Goal: Task Accomplishment & Management: Complete application form

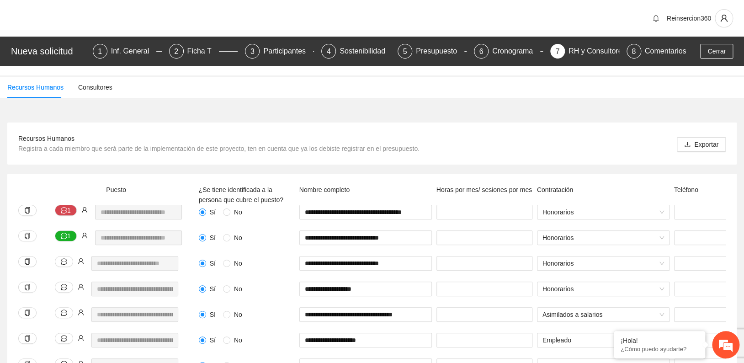
click at [482, 13] on div "Reinsercion360" at bounding box center [372, 18] width 744 height 37
click at [724, 54] on span "Cerrar" at bounding box center [717, 51] width 18 height 10
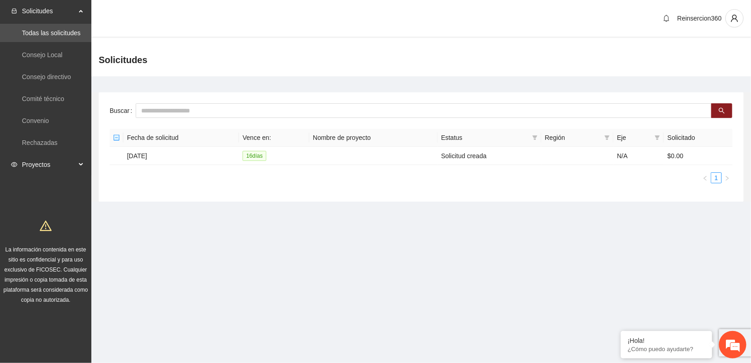
click at [46, 163] on span "Proyectos" at bounding box center [49, 164] width 54 height 18
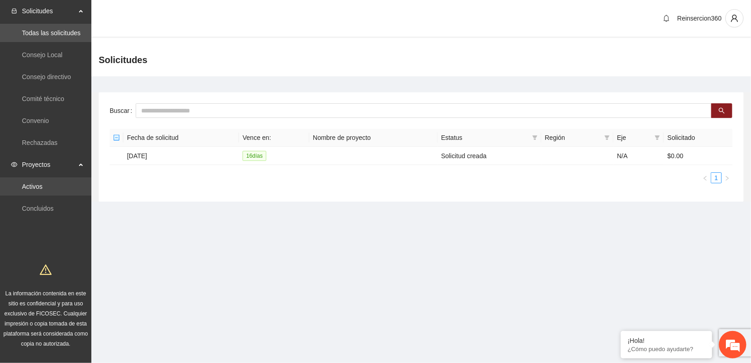
click at [42, 186] on link "Activos" at bounding box center [32, 186] width 21 height 7
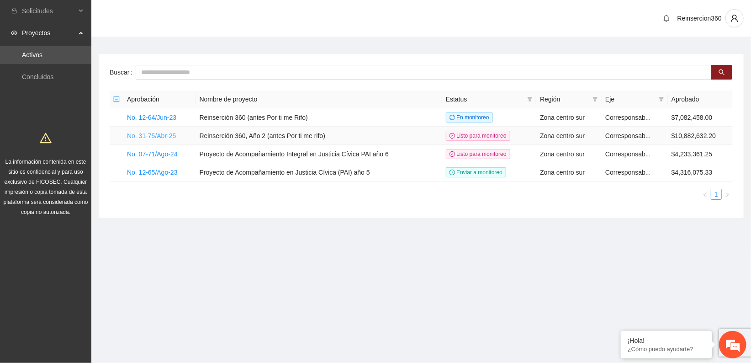
click at [158, 133] on link "No. 31-75/Abr-25" at bounding box center [151, 135] width 49 height 7
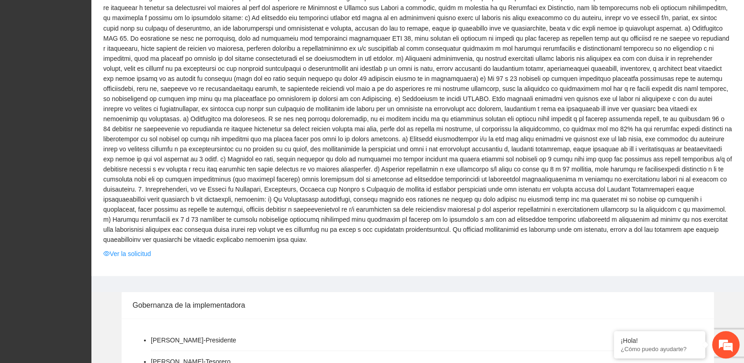
scroll to position [965, 0]
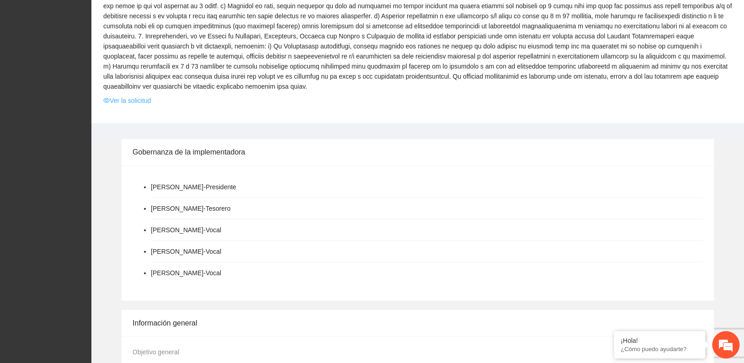
click at [137, 96] on link "Ver la solicitud" at bounding box center [127, 101] width 48 height 10
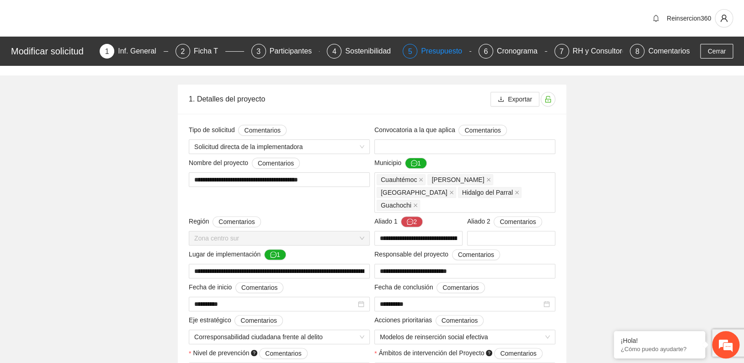
click at [415, 49] on div "5" at bounding box center [410, 51] width 15 height 15
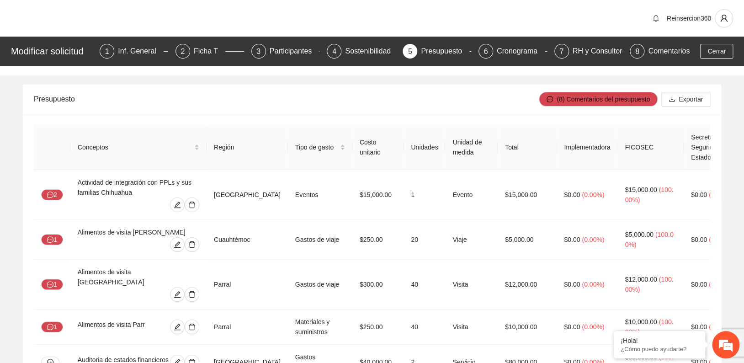
click at [601, 14] on div "Reinsercion360" at bounding box center [372, 18] width 744 height 37
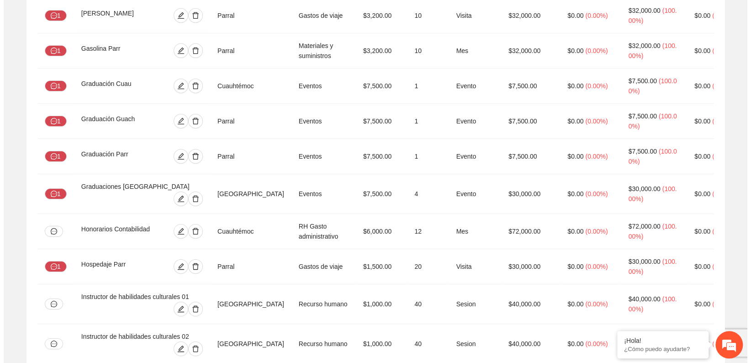
scroll to position [1747, 0]
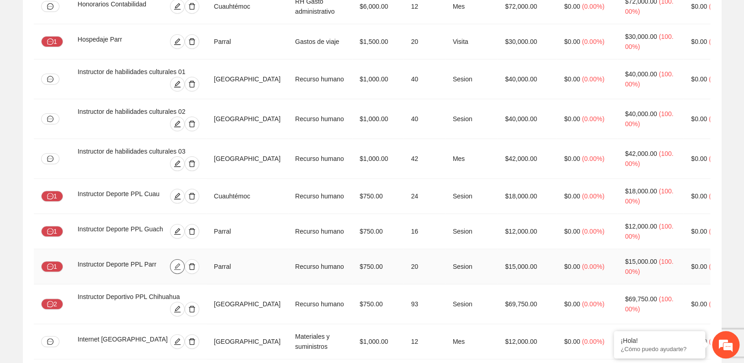
click at [181, 263] on icon "edit" at bounding box center [177, 266] width 6 height 6
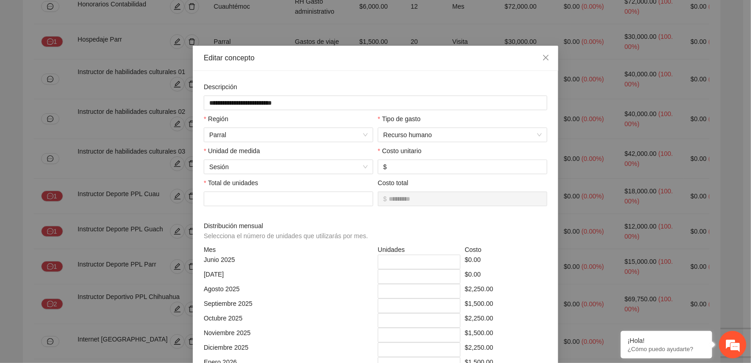
scroll to position [101, 0]
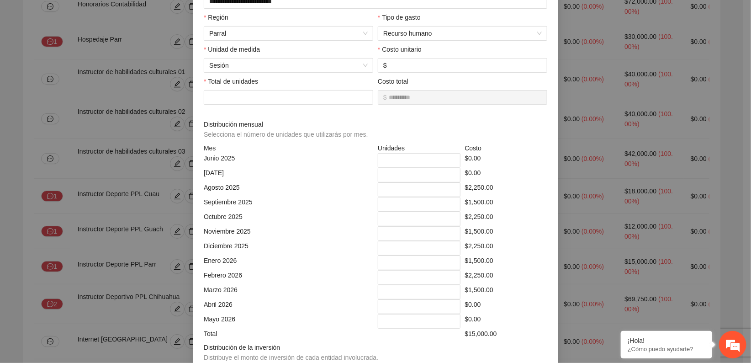
click at [505, 192] on div "$2,250.00" at bounding box center [506, 189] width 87 height 15
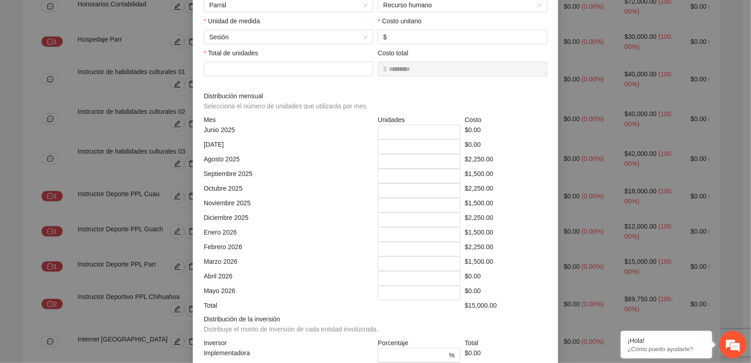
scroll to position [153, 0]
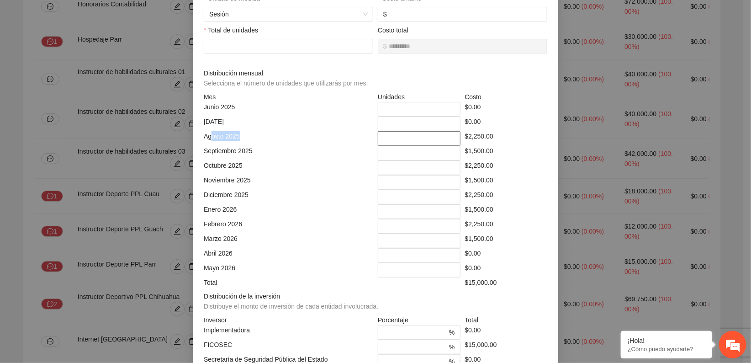
drag, startPoint x: 208, startPoint y: 138, endPoint x: 411, endPoint y: 136, distance: 203.4
click at [411, 136] on div "[DATE] * $2,250.00" at bounding box center [376, 138] width 348 height 15
click at [411, 136] on input "*" at bounding box center [419, 138] width 83 height 15
click at [522, 136] on div "$2,250.00" at bounding box center [506, 138] width 87 height 15
click at [396, 136] on input "*" at bounding box center [419, 138] width 83 height 15
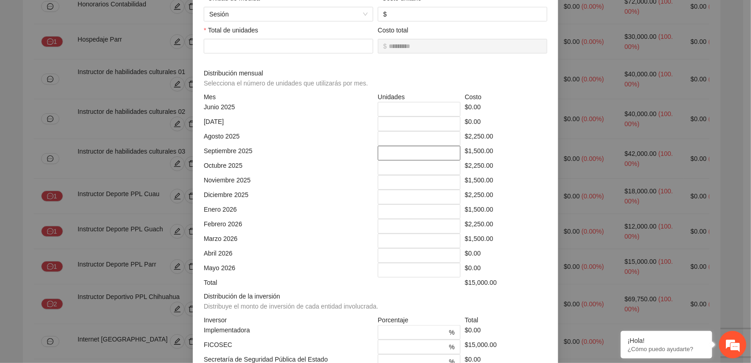
click at [385, 155] on input "*" at bounding box center [419, 153] width 83 height 15
click at [386, 167] on input "*" at bounding box center [419, 167] width 83 height 15
click at [388, 185] on input "*" at bounding box center [419, 182] width 83 height 15
click at [387, 196] on input "*" at bounding box center [419, 197] width 83 height 15
click at [387, 212] on input "*" at bounding box center [419, 211] width 83 height 15
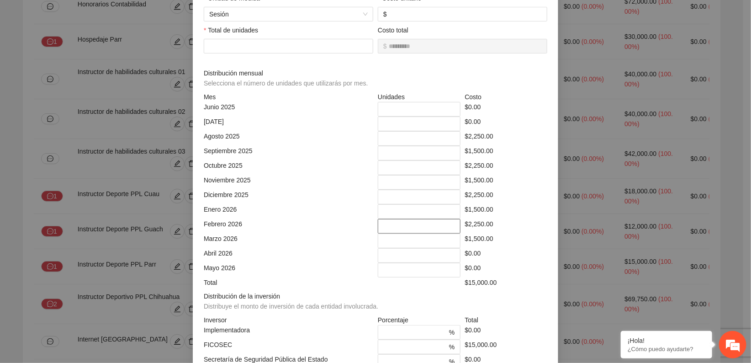
click at [389, 229] on input "*" at bounding box center [419, 226] width 83 height 15
click at [391, 244] on input "*" at bounding box center [419, 241] width 83 height 15
click at [317, 238] on div "Marzo 2026" at bounding box center [289, 241] width 174 height 15
click at [497, 136] on div "$2,250.00" at bounding box center [506, 138] width 87 height 15
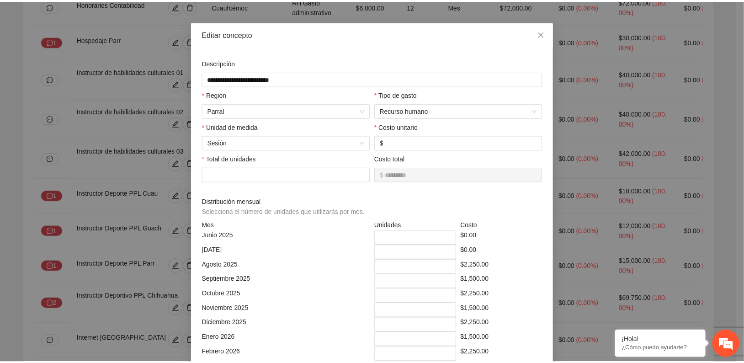
scroll to position [0, 0]
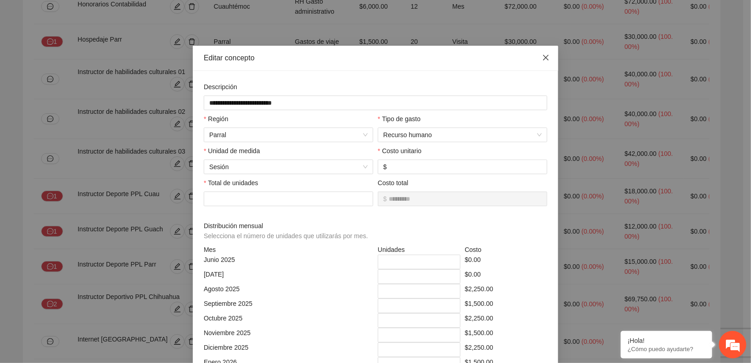
click at [543, 59] on icon "close" at bounding box center [546, 57] width 7 height 7
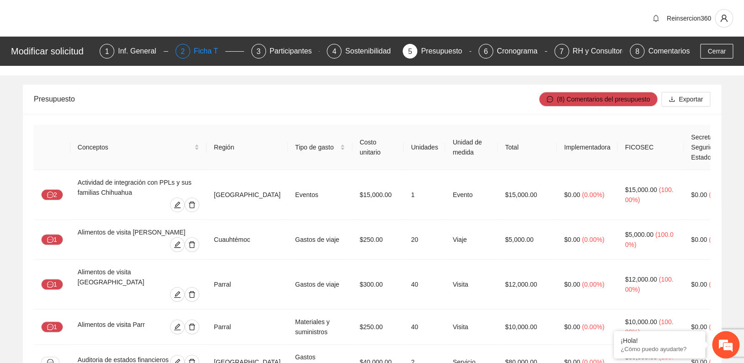
click at [197, 51] on div "2 Ficha T" at bounding box center [210, 51] width 69 height 15
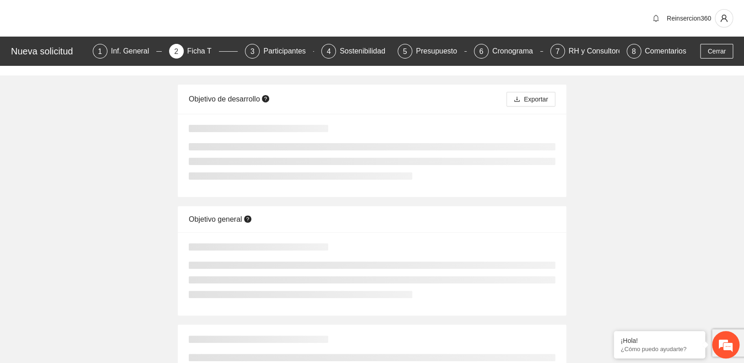
click at [577, 19] on div "Reinsercion360" at bounding box center [372, 18] width 744 height 37
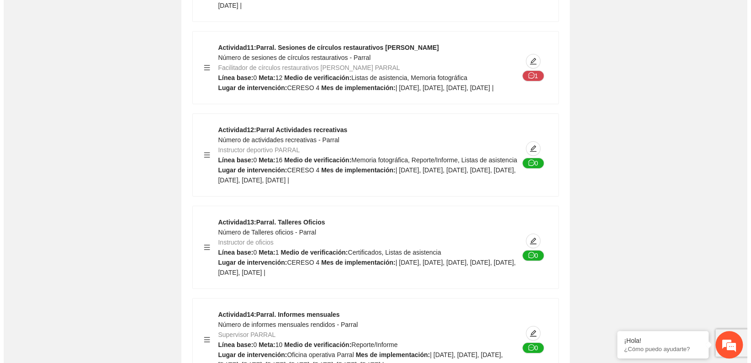
scroll to position [18240, 0]
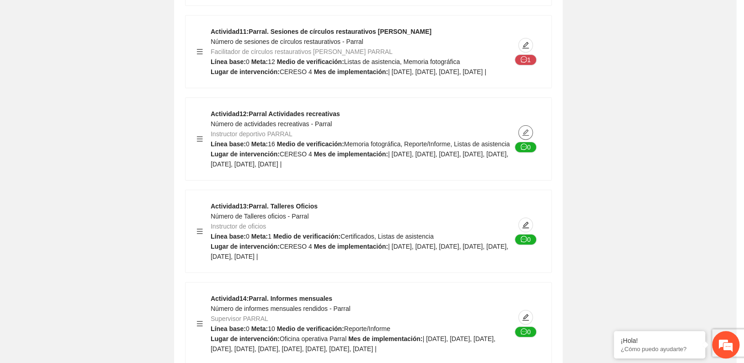
type textarea "********"
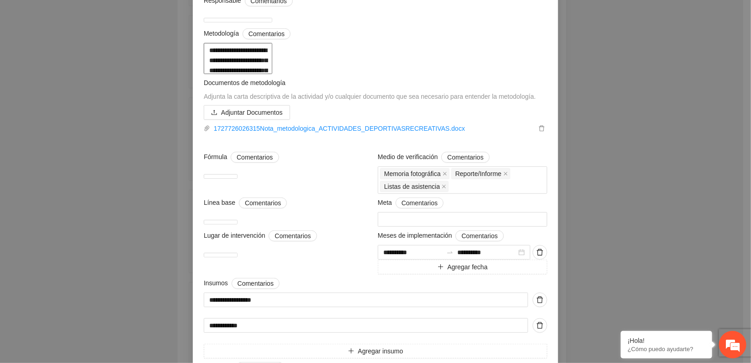
scroll to position [101, 0]
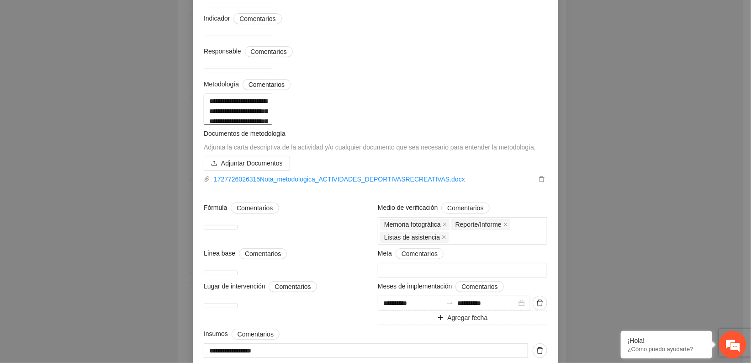
click at [272, 125] on textarea "**********" at bounding box center [238, 109] width 69 height 31
drag, startPoint x: 379, startPoint y: 130, endPoint x: 436, endPoint y: 138, distance: 57.2
click at [272, 125] on textarea "**********" at bounding box center [238, 109] width 69 height 31
click at [600, 108] on div "**********" at bounding box center [375, 181] width 751 height 363
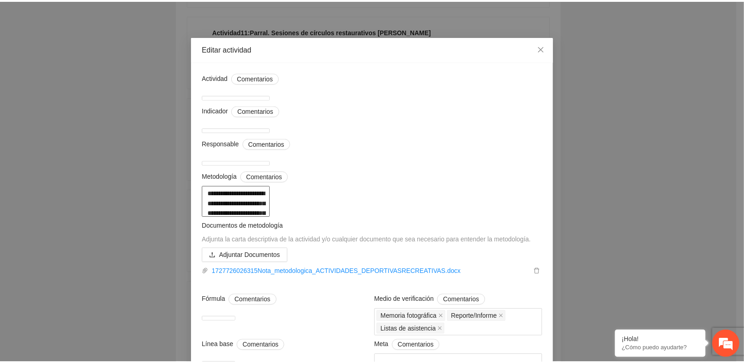
scroll to position [0, 0]
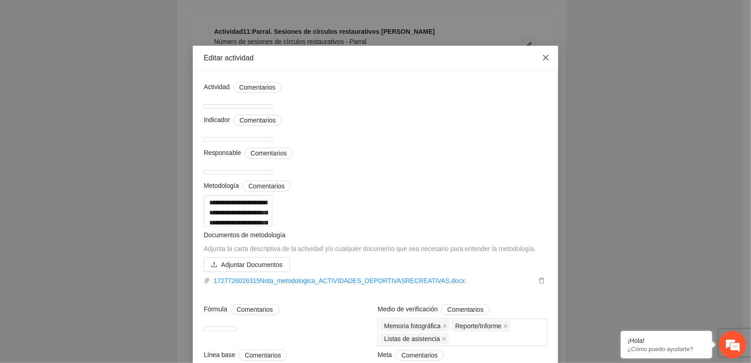
click at [543, 57] on icon "close" at bounding box center [545, 57] width 5 height 5
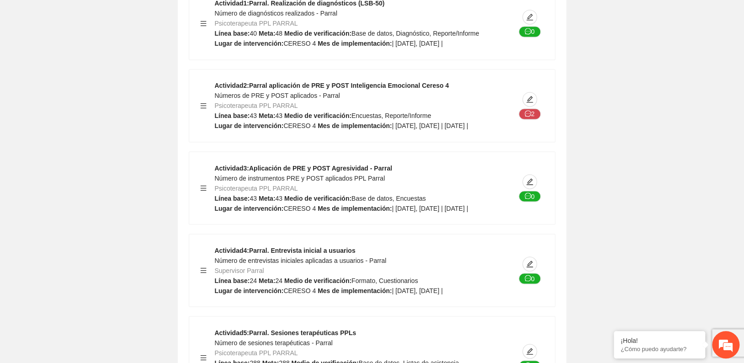
scroll to position [17377, 0]
